Goal: Information Seeking & Learning: Learn about a topic

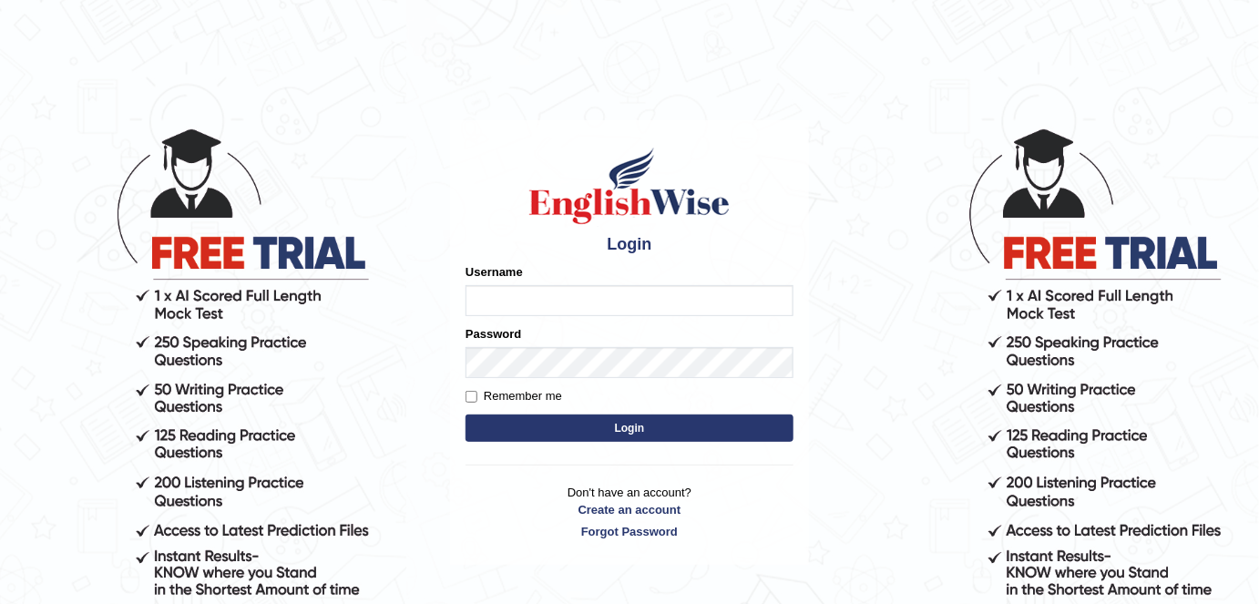
drag, startPoint x: 0, startPoint y: 0, endPoint x: 777, endPoint y: 299, distance: 832.8
click at [777, 299] on input "Username" at bounding box center [630, 300] width 328 height 31
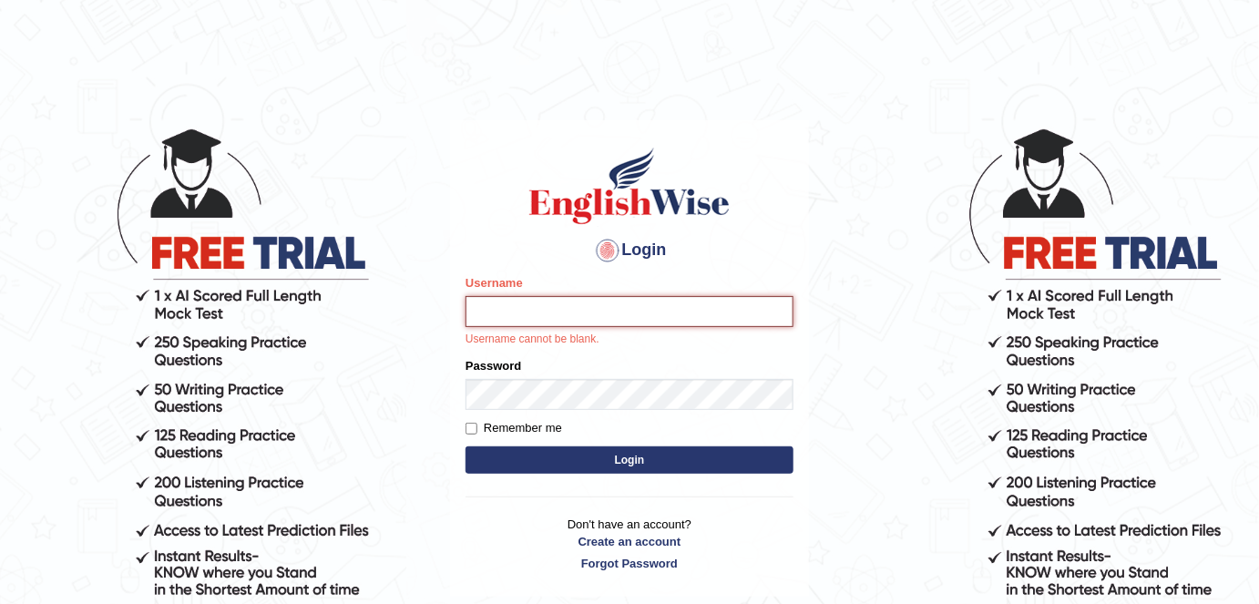
click at [663, 321] on input "Username" at bounding box center [630, 311] width 328 height 31
type input "Rishnishineli"
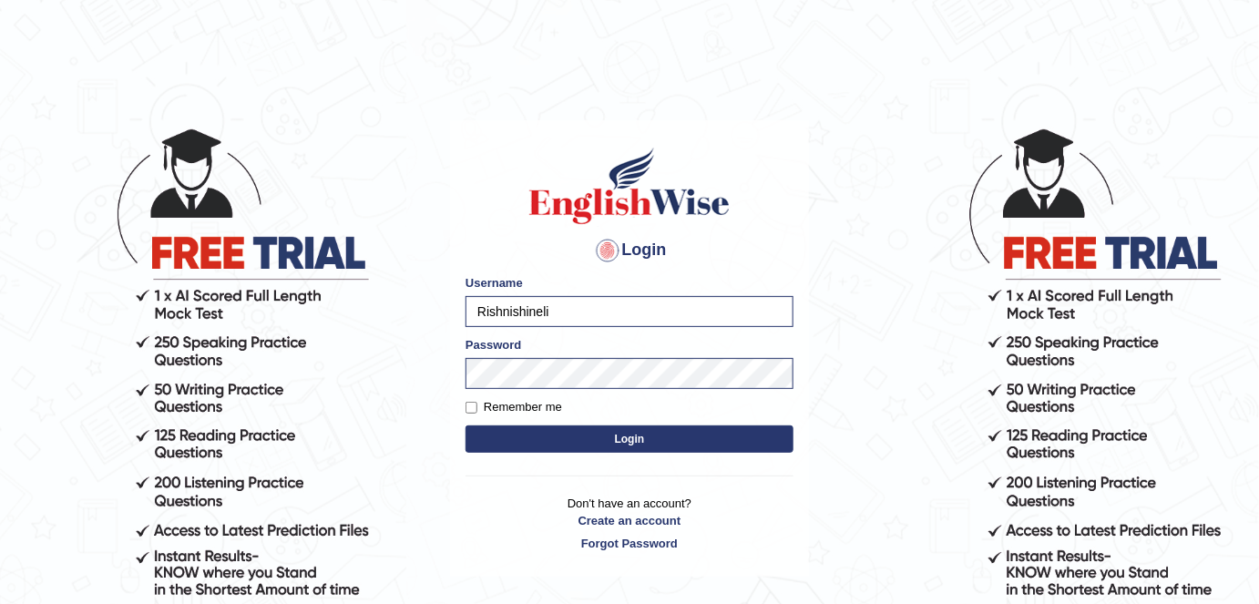
click at [623, 436] on button "Login" at bounding box center [630, 439] width 328 height 27
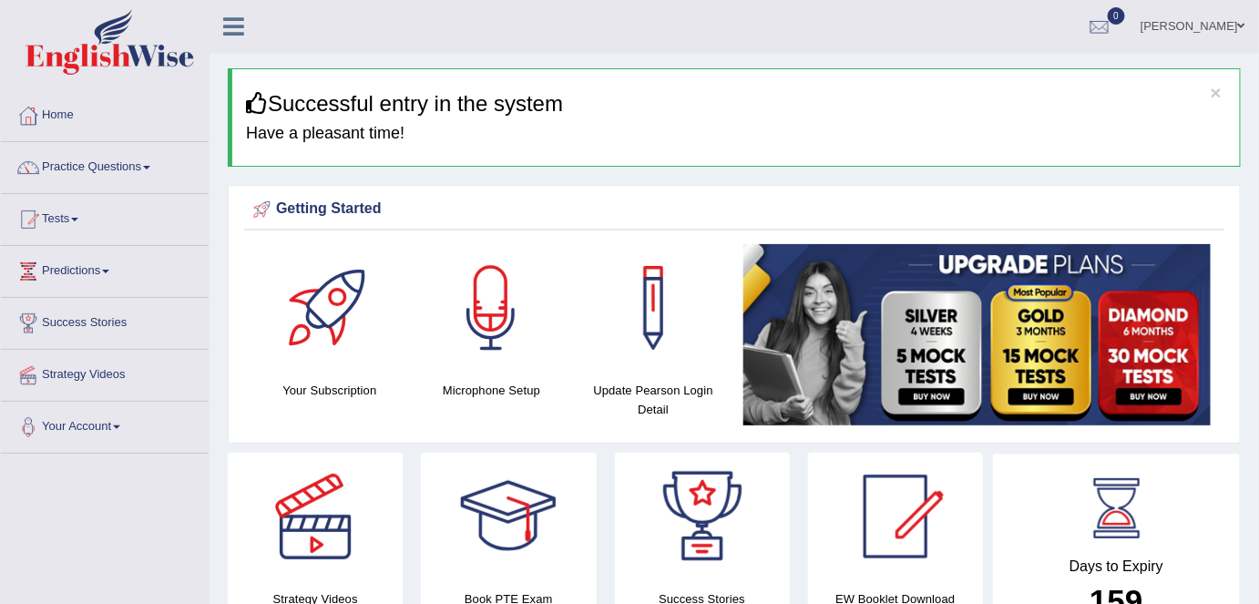
click at [126, 168] on link "Practice Questions" at bounding box center [105, 165] width 208 height 46
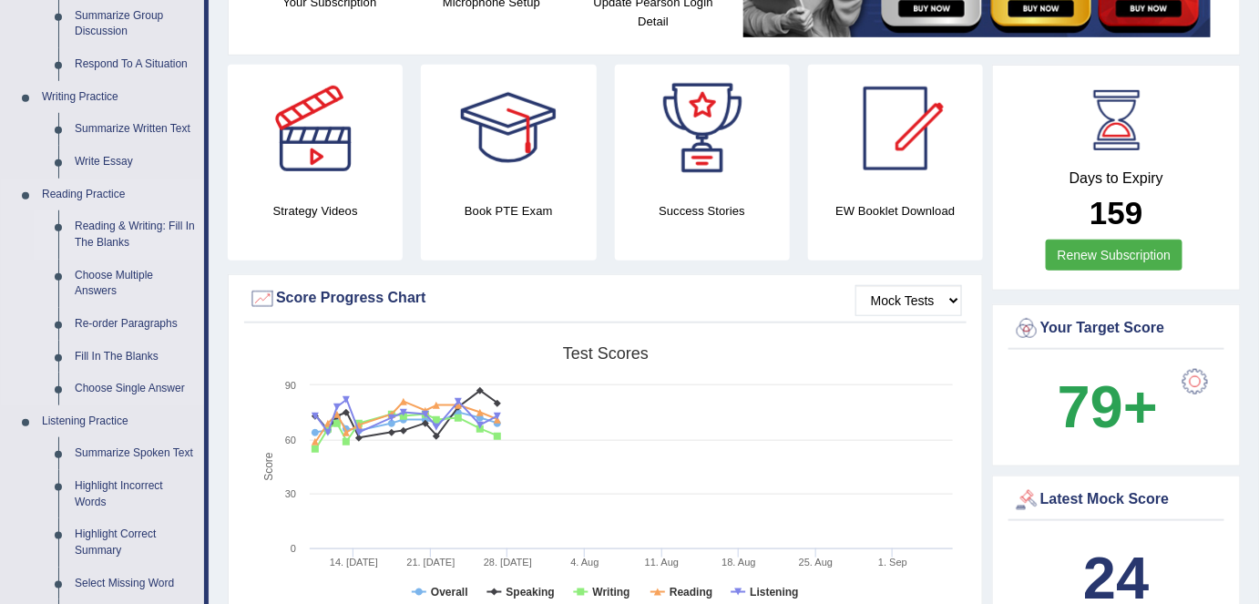
scroll to position [371, 0]
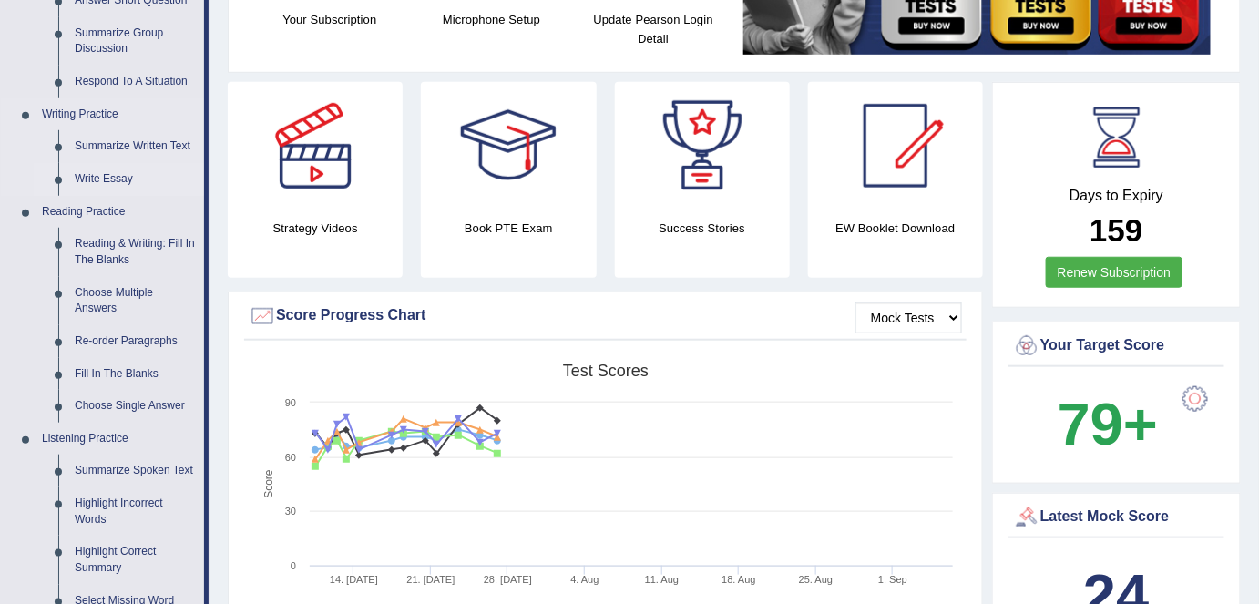
click at [121, 170] on link "Write Essay" at bounding box center [136, 179] width 138 height 33
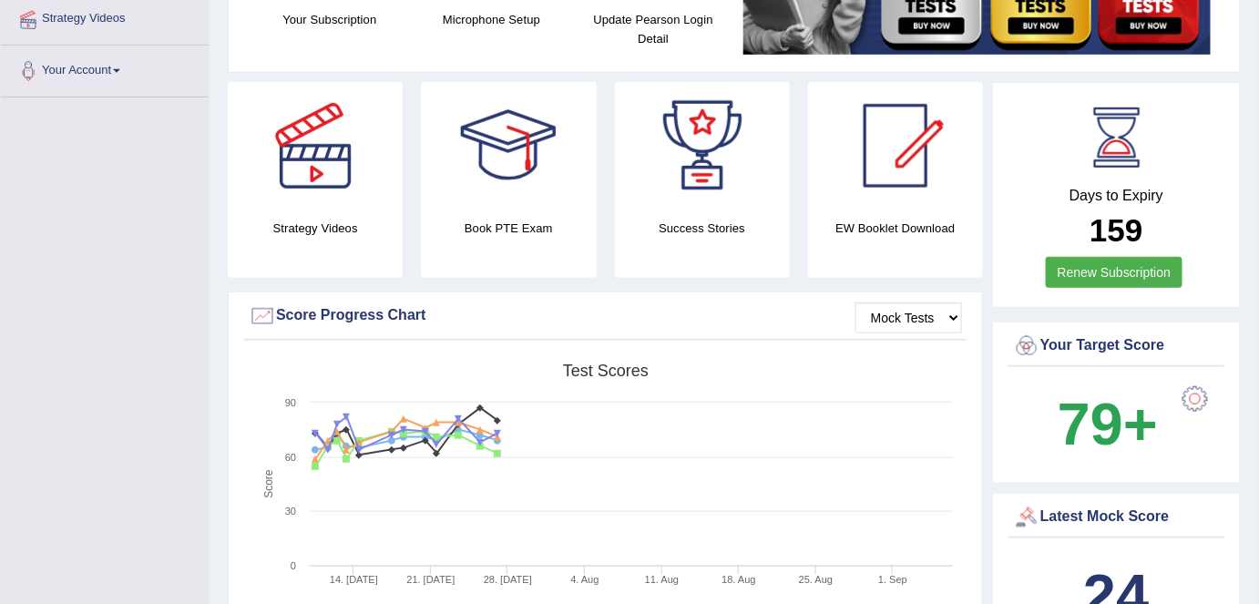
scroll to position [398, 0]
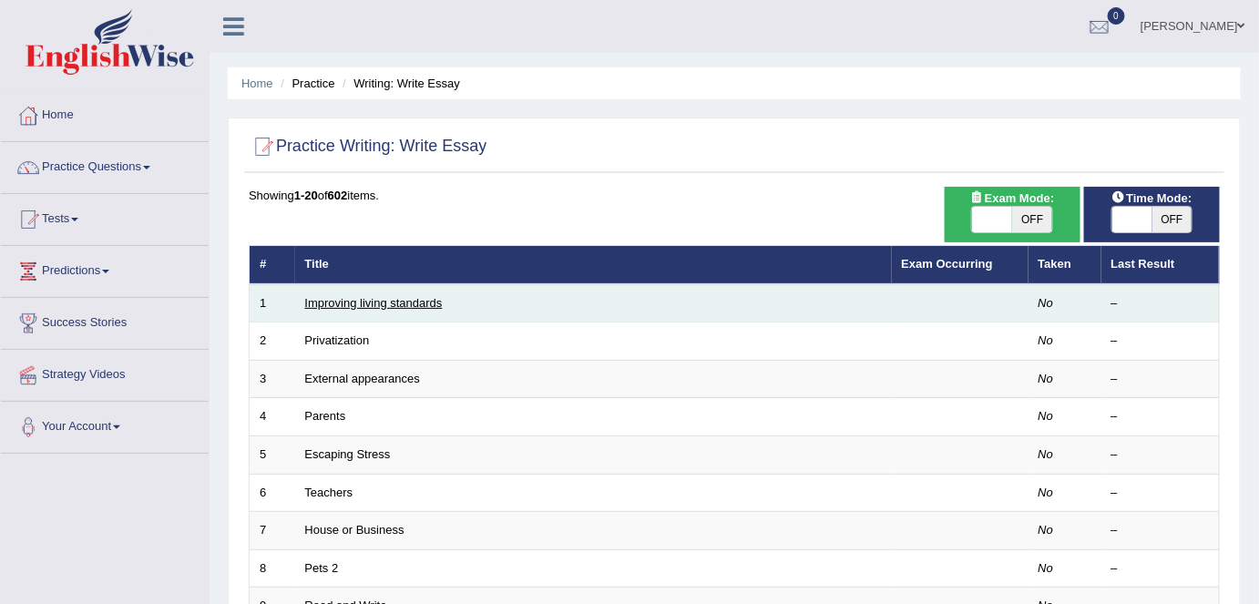
click at [395, 303] on link "Improving living standards" at bounding box center [374, 303] width 138 height 14
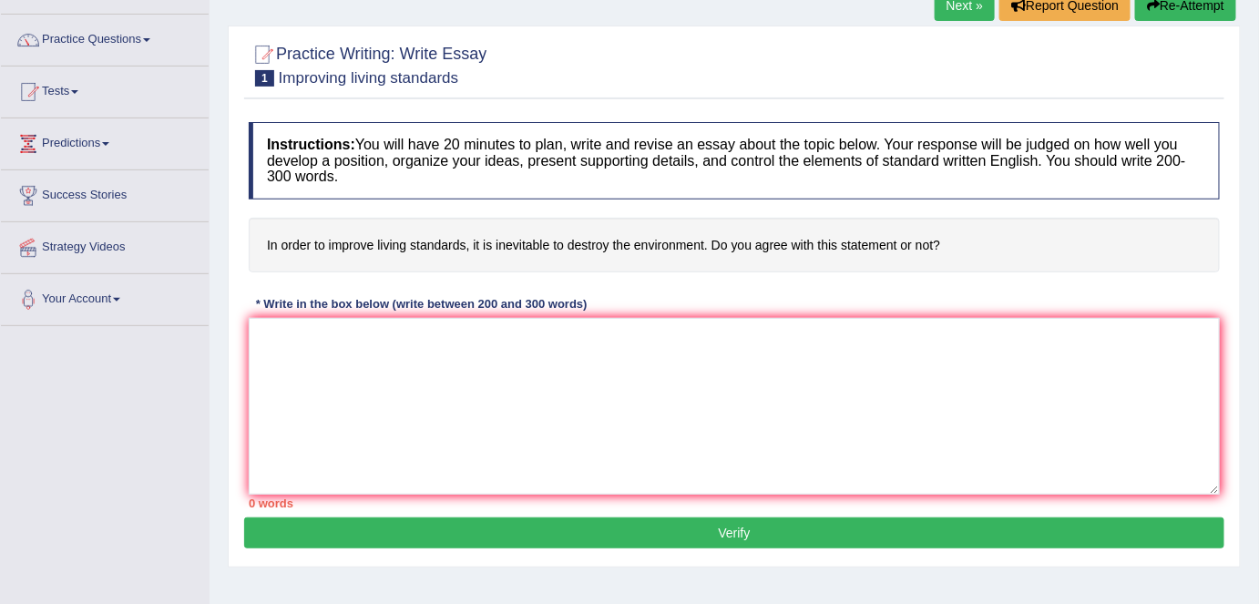
scroll to position [128, 0]
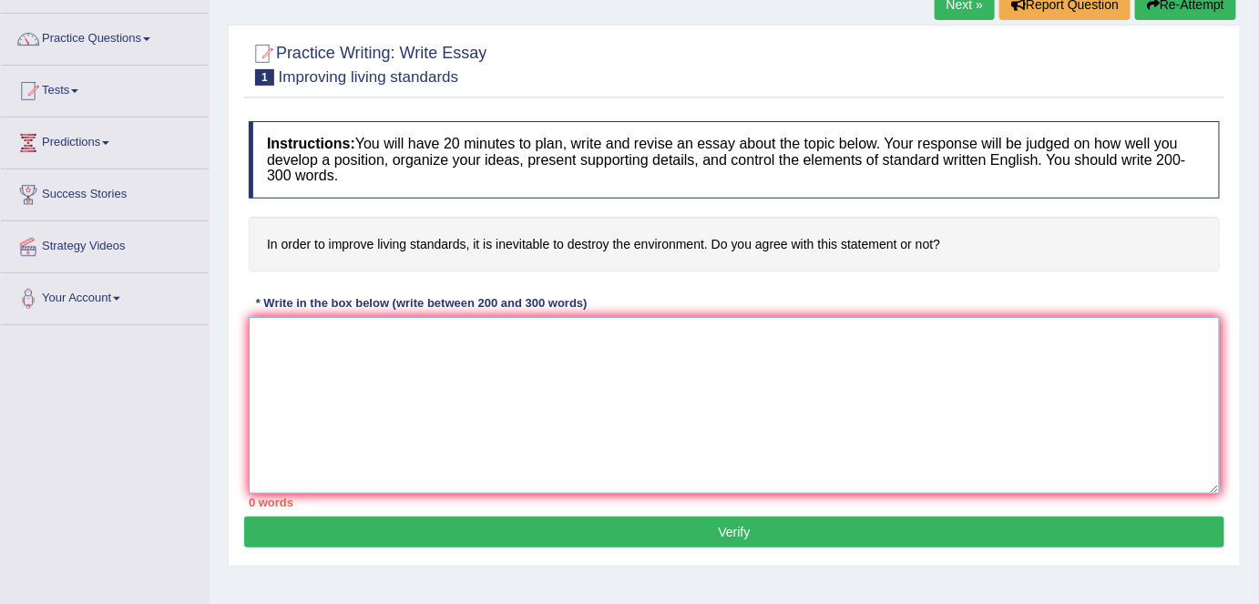
click at [381, 347] on textarea at bounding box center [734, 405] width 971 height 177
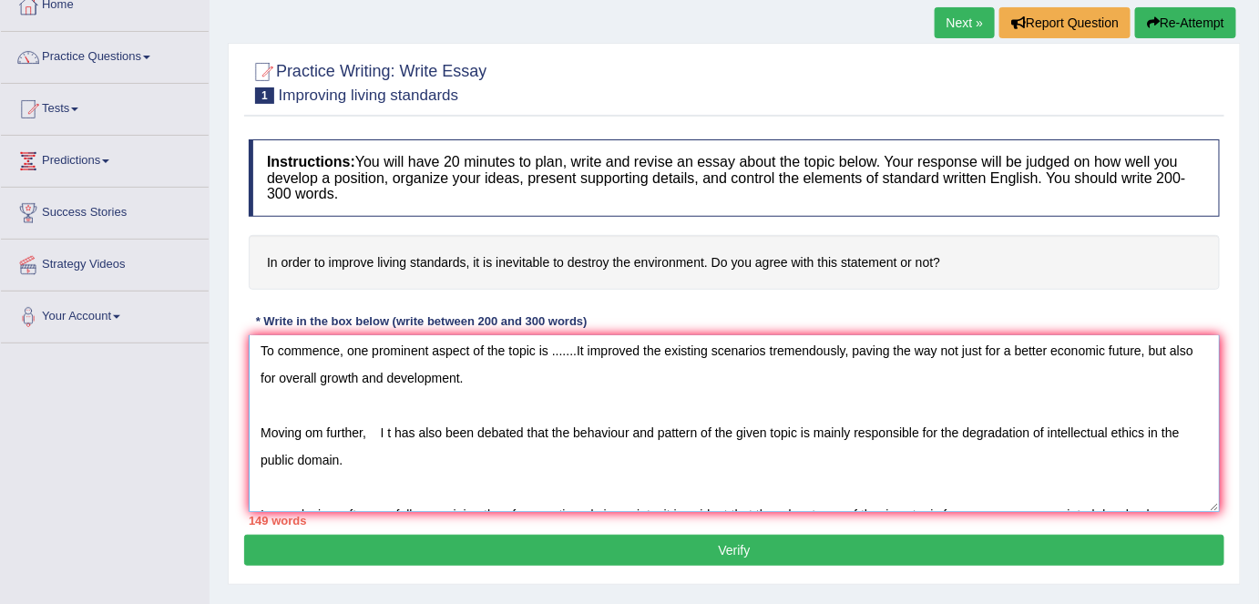
scroll to position [9, 0]
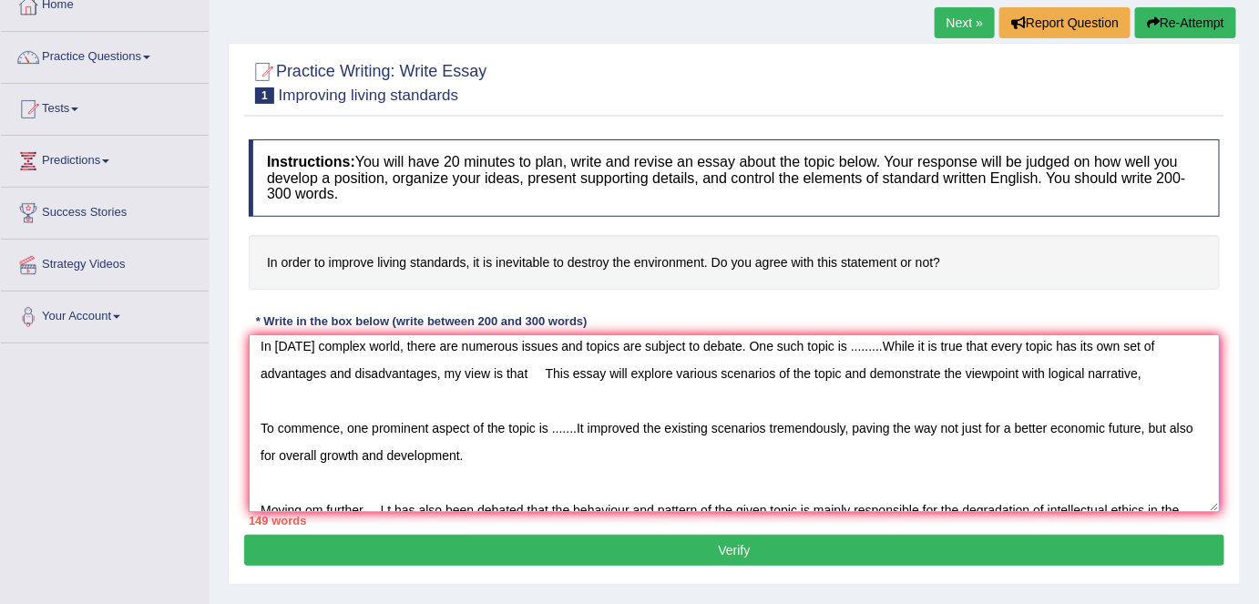
drag, startPoint x: 529, startPoint y: 409, endPoint x: 518, endPoint y: 442, distance: 34.9
click at [518, 442] on textarea "In [DATE] complex world, there are numerous issues and topics are subject to de…" at bounding box center [734, 423] width 971 height 177
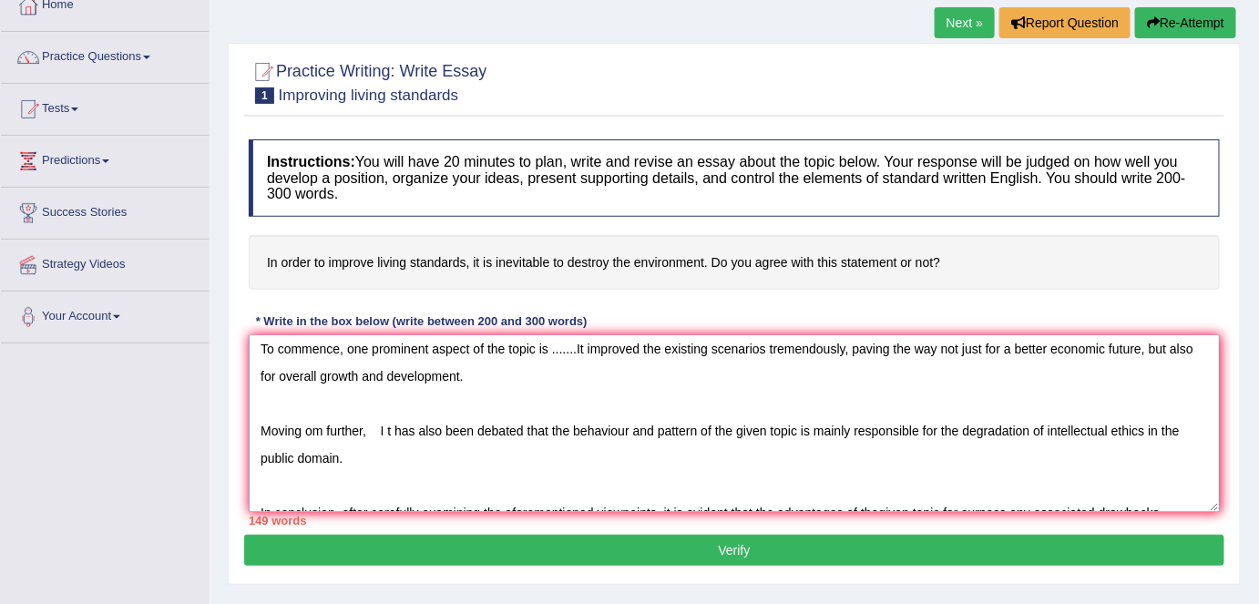
scroll to position [89, 0]
type textarea "In [DATE] complex world, there are numerous issues and topics are subject to de…"
